Goal: Task Accomplishment & Management: Complete application form

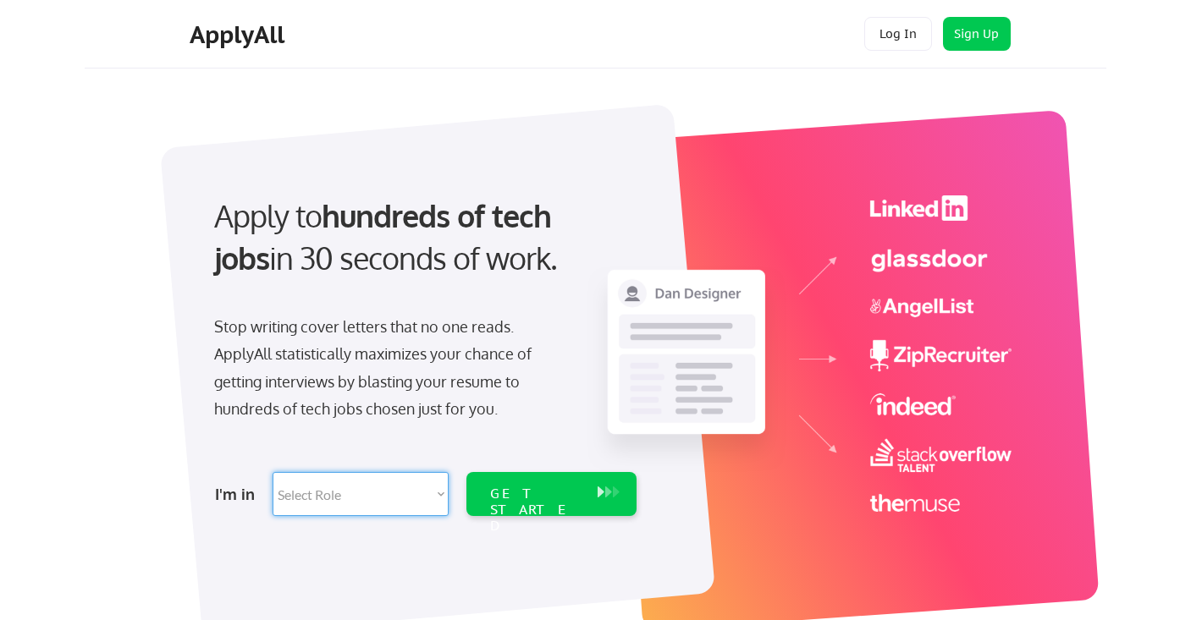
select select ""product""
click at [528, 498] on div "GET STARTED" at bounding box center [535, 510] width 91 height 49
select select ""product""
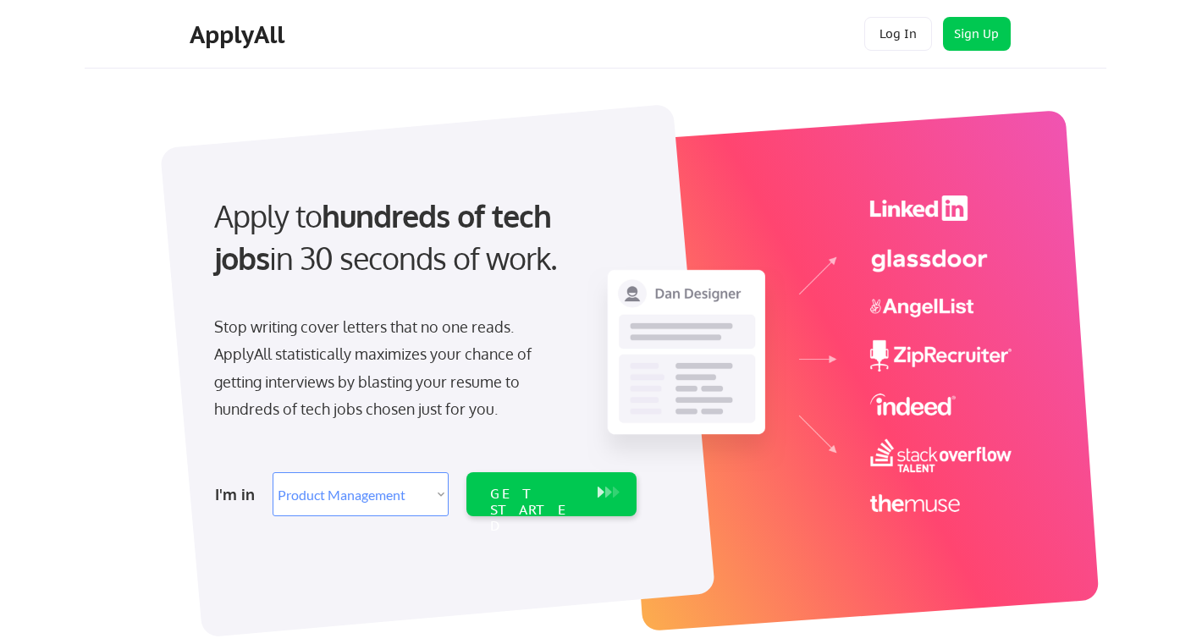
select select ""product""
